Goal: Task Accomplishment & Management: Manage account settings

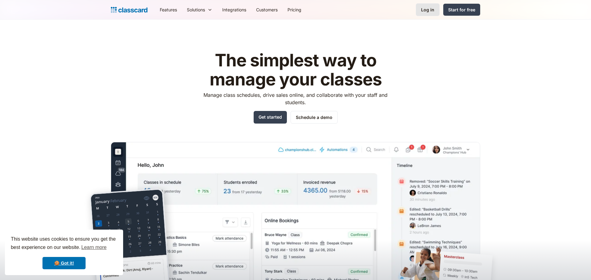
click at [428, 10] on div "Log in" at bounding box center [427, 9] width 13 height 6
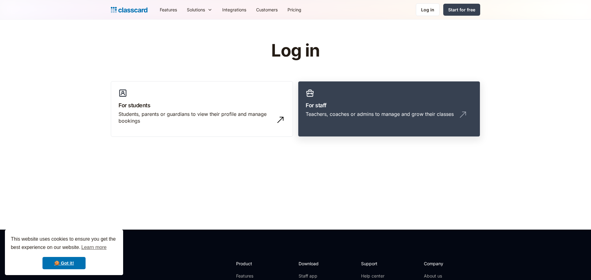
click at [332, 98] on link "For staff Teachers, coaches or admins to manage and grow their classes" at bounding box center [389, 109] width 182 height 56
